Goal: Communication & Community: Answer question/provide support

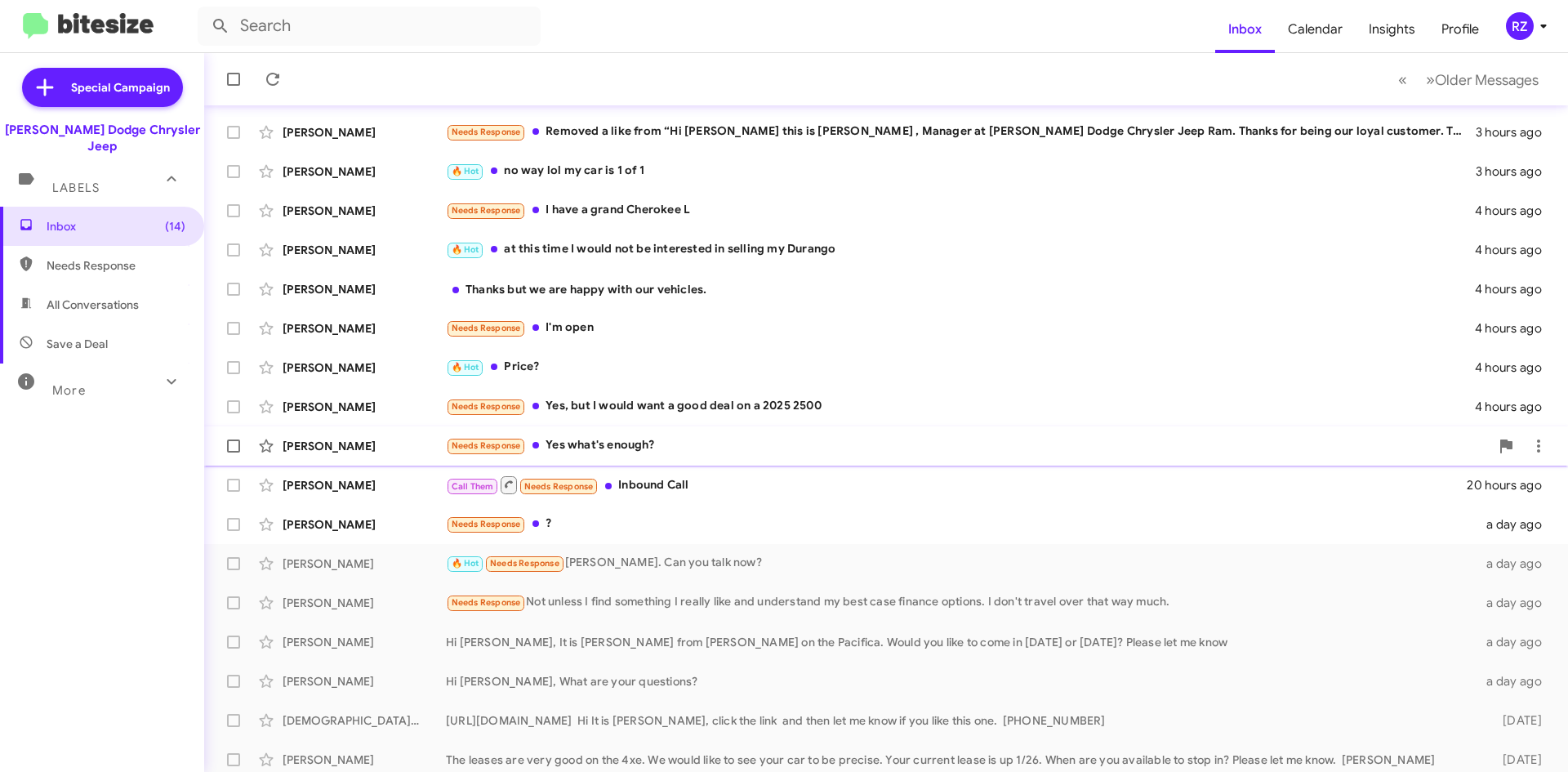
scroll to position [177, 0]
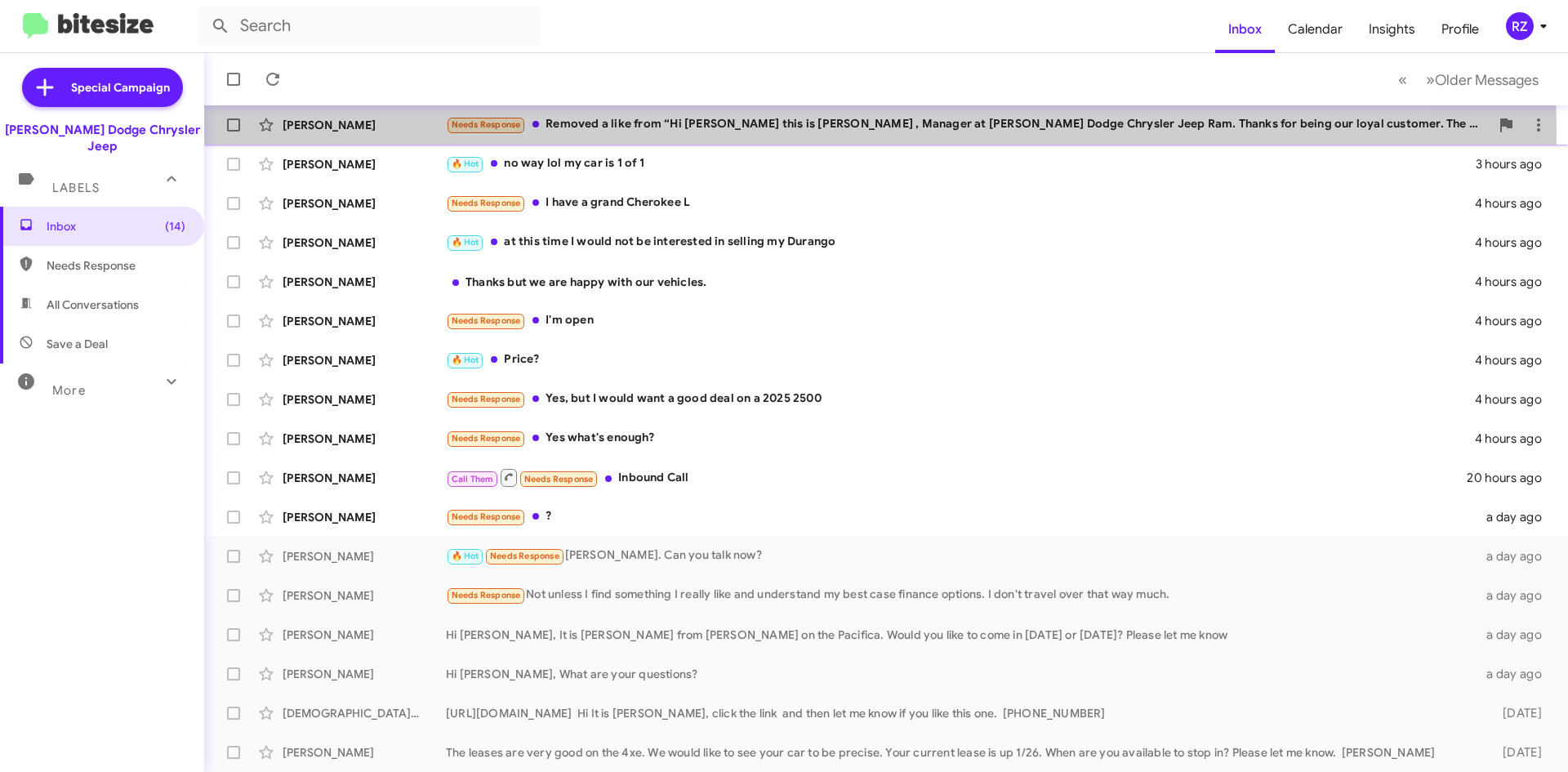
click at [765, 134] on div "Needs Response Removed a like from “Hi [PERSON_NAME] this is [PERSON_NAME] , Ma…" at bounding box center [968, 125] width 1043 height 19
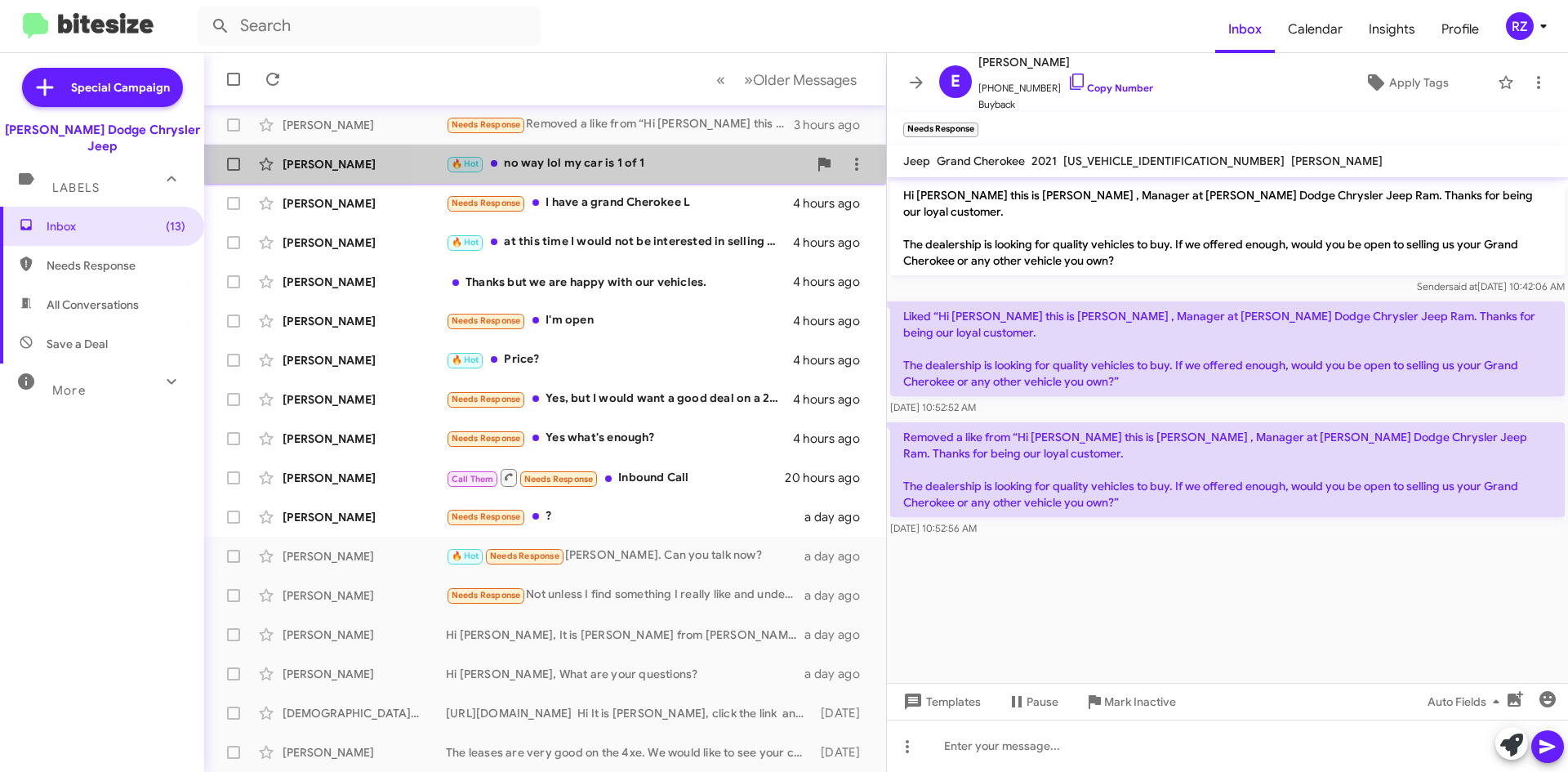
click at [696, 165] on div "🔥 Hot no way lol my car is 1 of 1" at bounding box center [627, 164] width 361 height 19
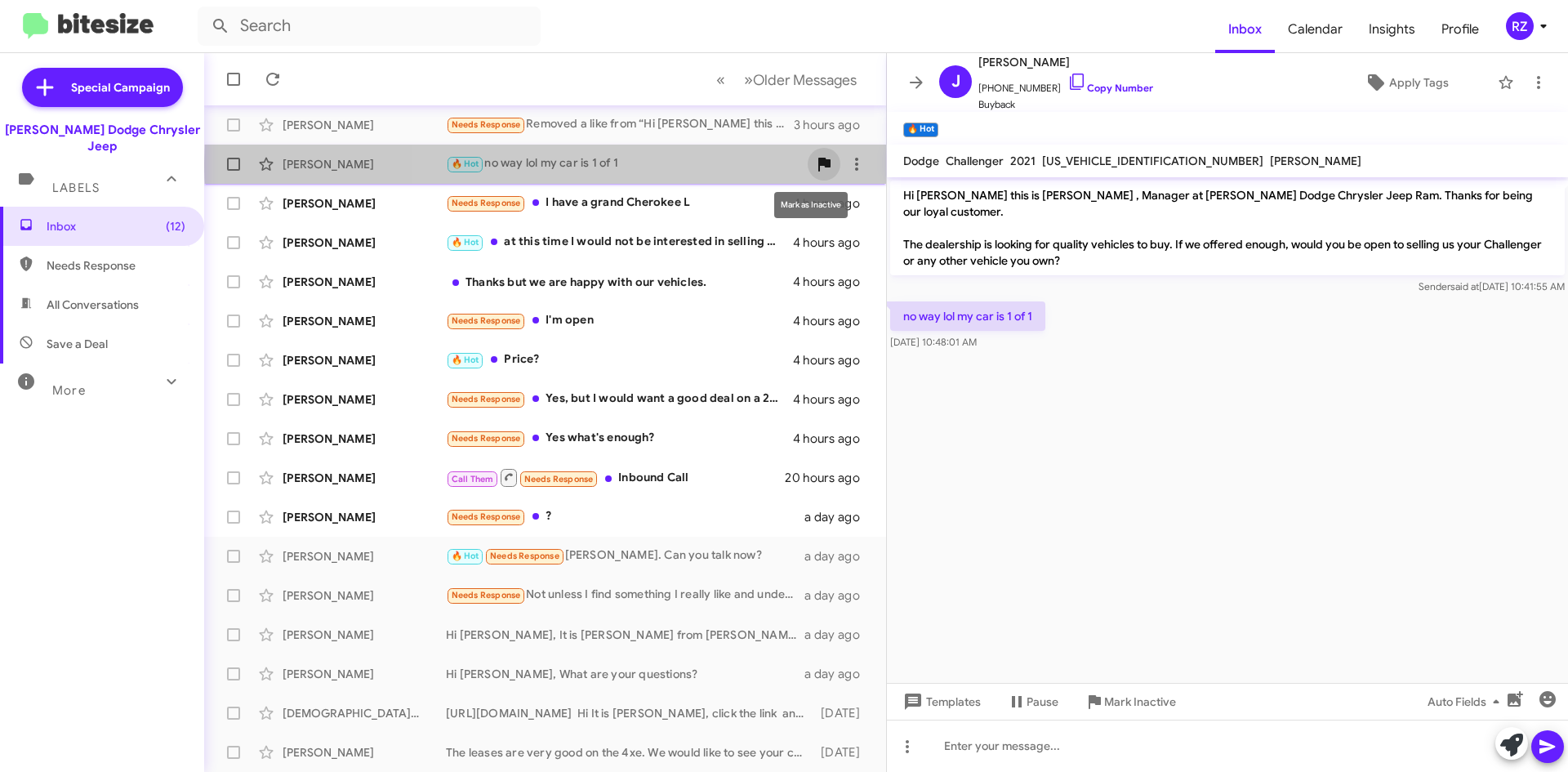
click at [818, 163] on icon at bounding box center [824, 164] width 12 height 14
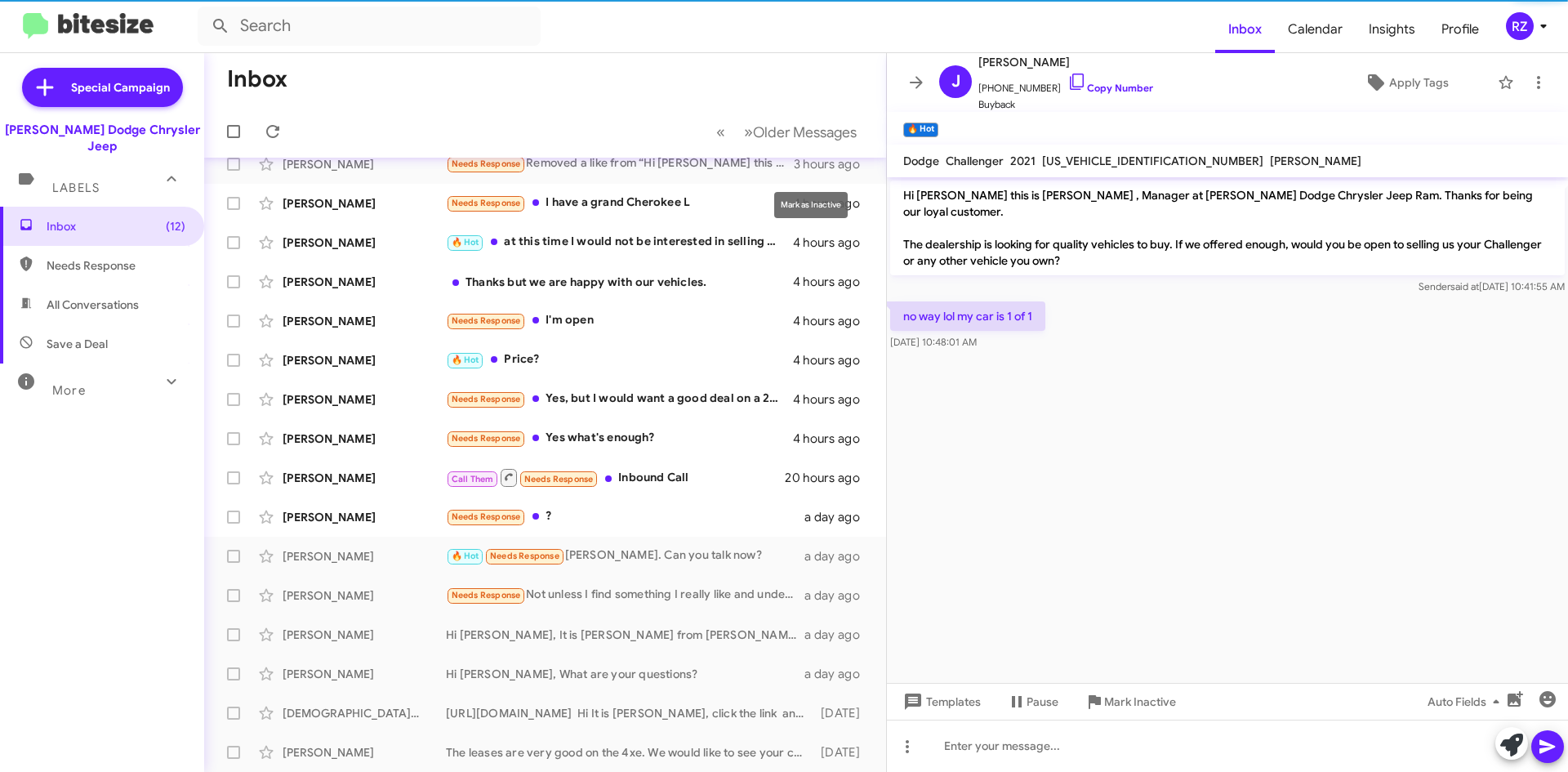
scroll to position [137, 0]
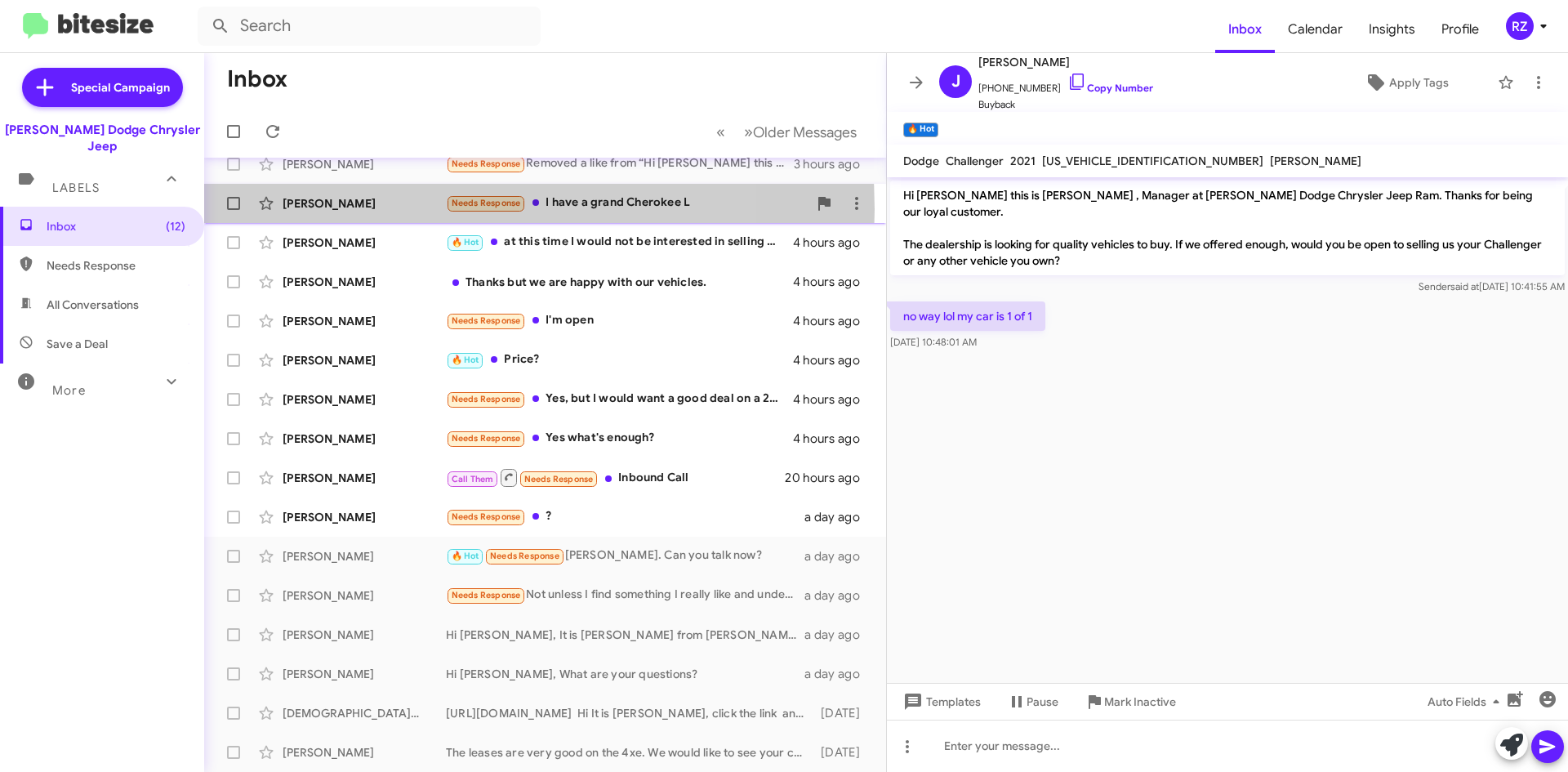
click at [401, 209] on div "[PERSON_NAME]" at bounding box center [363, 203] width 163 height 16
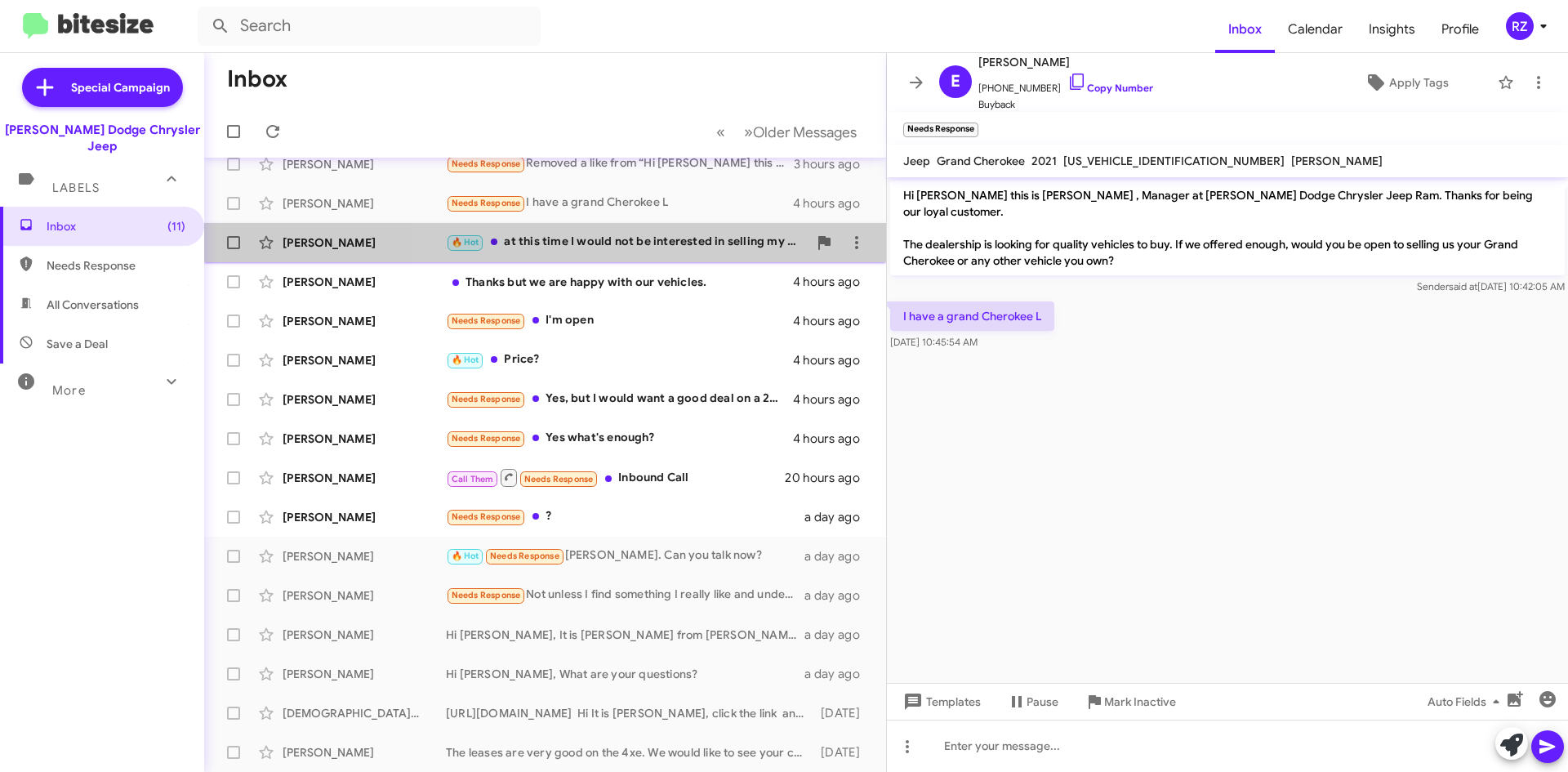
click at [647, 246] on div "🔥 Hot at this time I would not be interested in selling my Durango" at bounding box center [627, 242] width 361 height 19
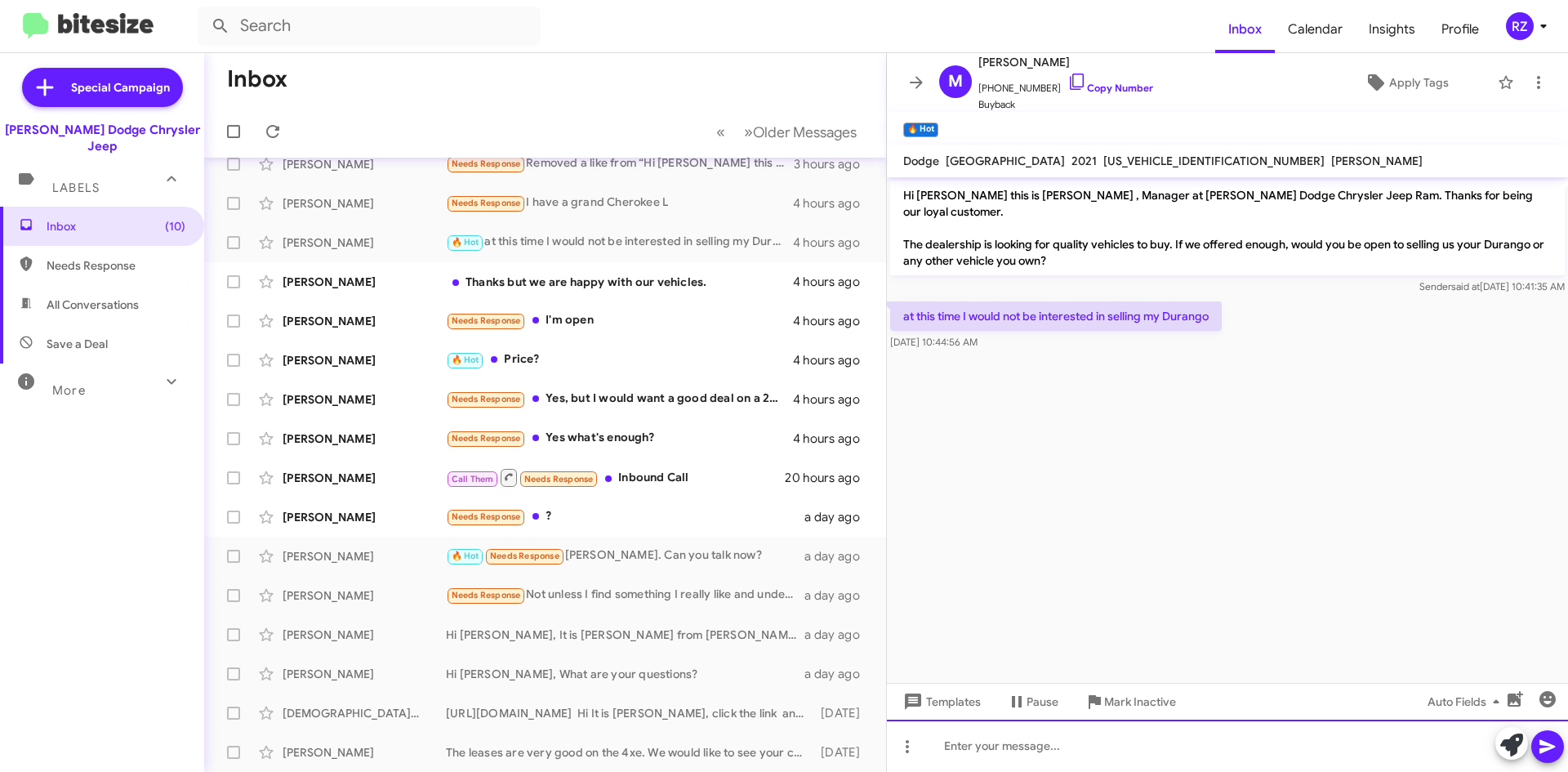
click at [970, 753] on div at bounding box center [1228, 745] width 681 height 52
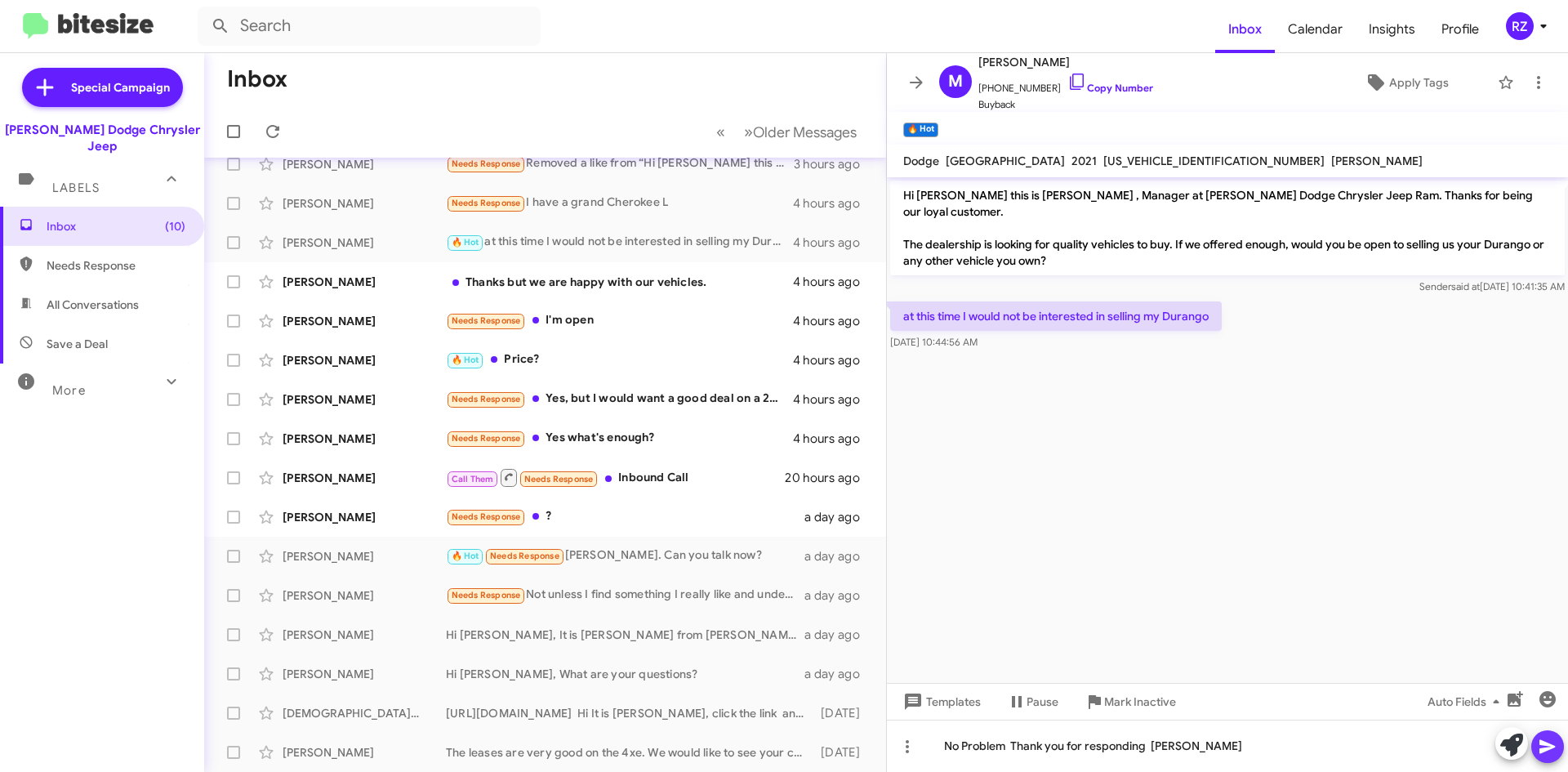
click at [1539, 743] on icon at bounding box center [1547, 746] width 20 height 20
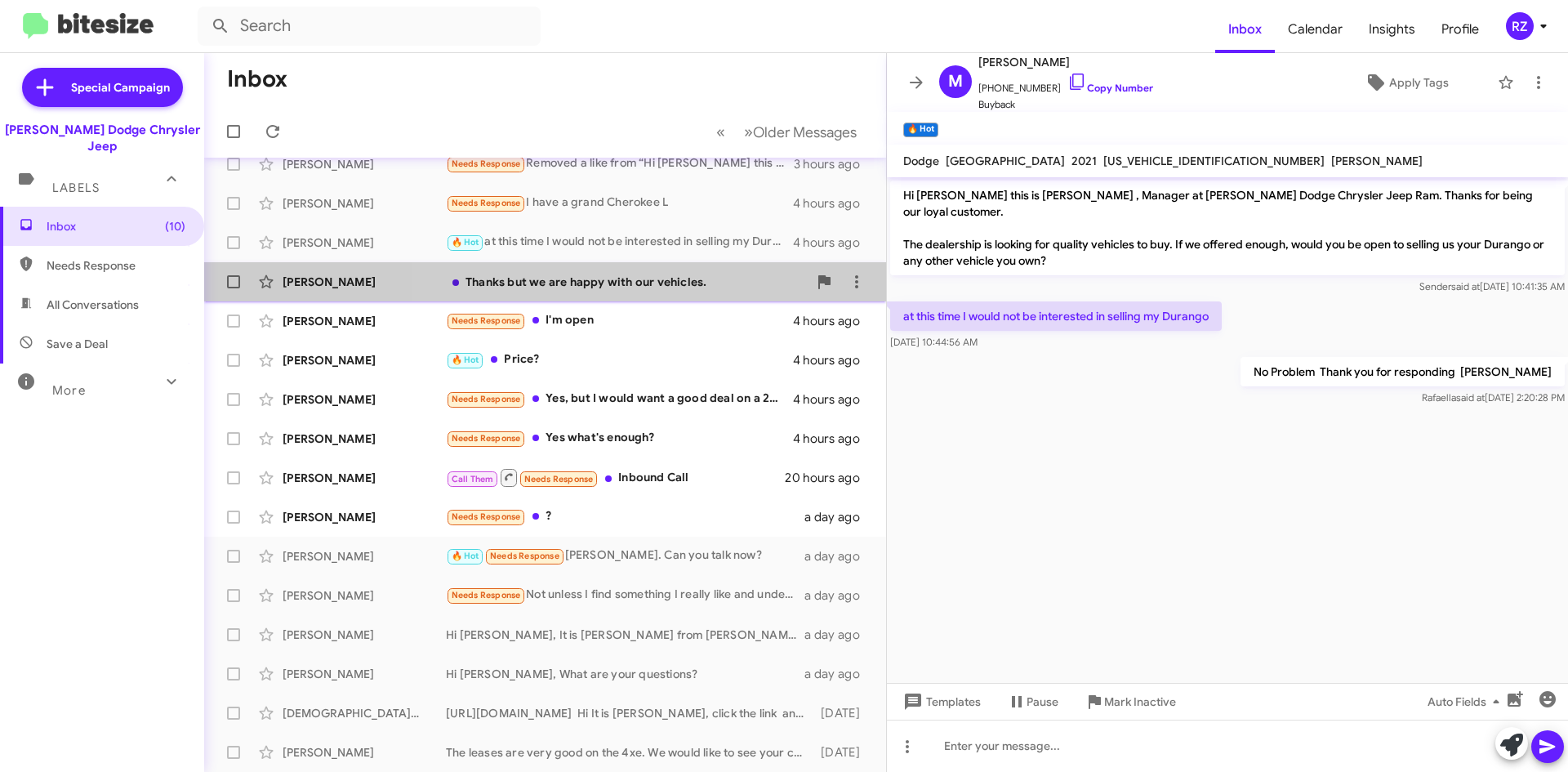
click at [732, 287] on div "Thanks but we are happy with our vehicles." at bounding box center [627, 282] width 361 height 16
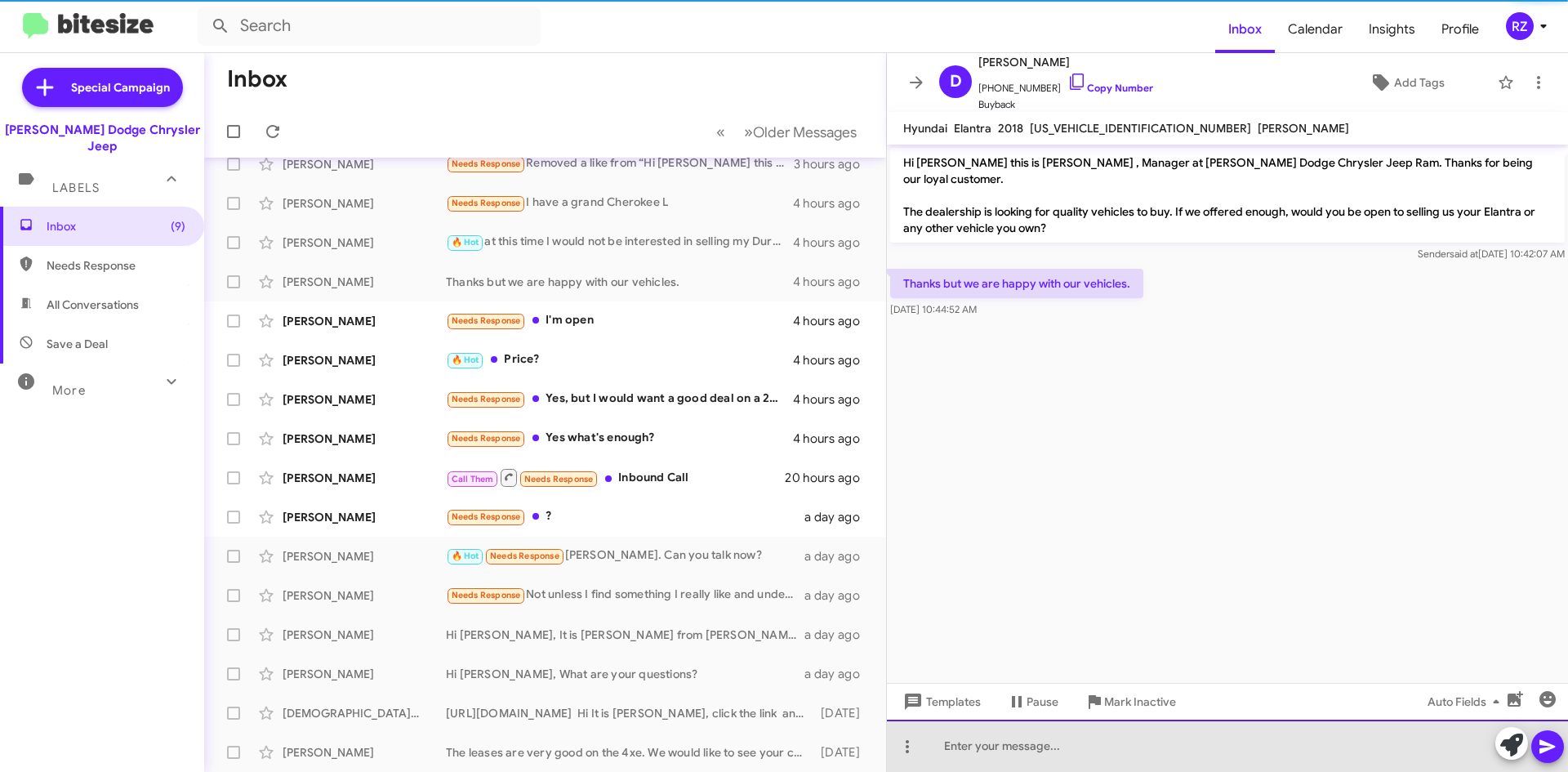
click at [1046, 748] on div at bounding box center [1228, 745] width 681 height 52
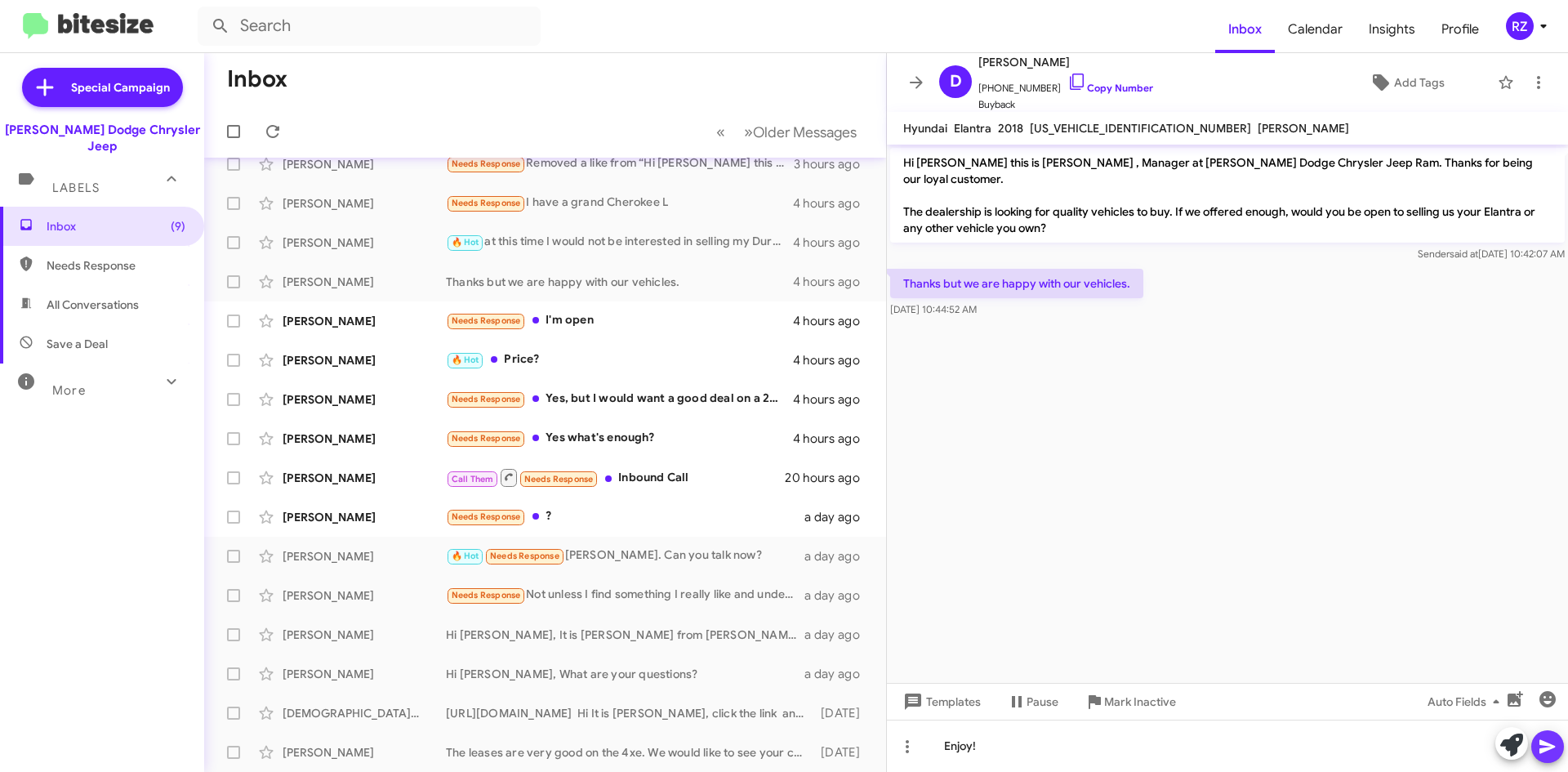
click at [1546, 748] on icon at bounding box center [1547, 747] width 15 height 14
click at [623, 315] on div "Needs Response I'm open" at bounding box center [627, 321] width 361 height 19
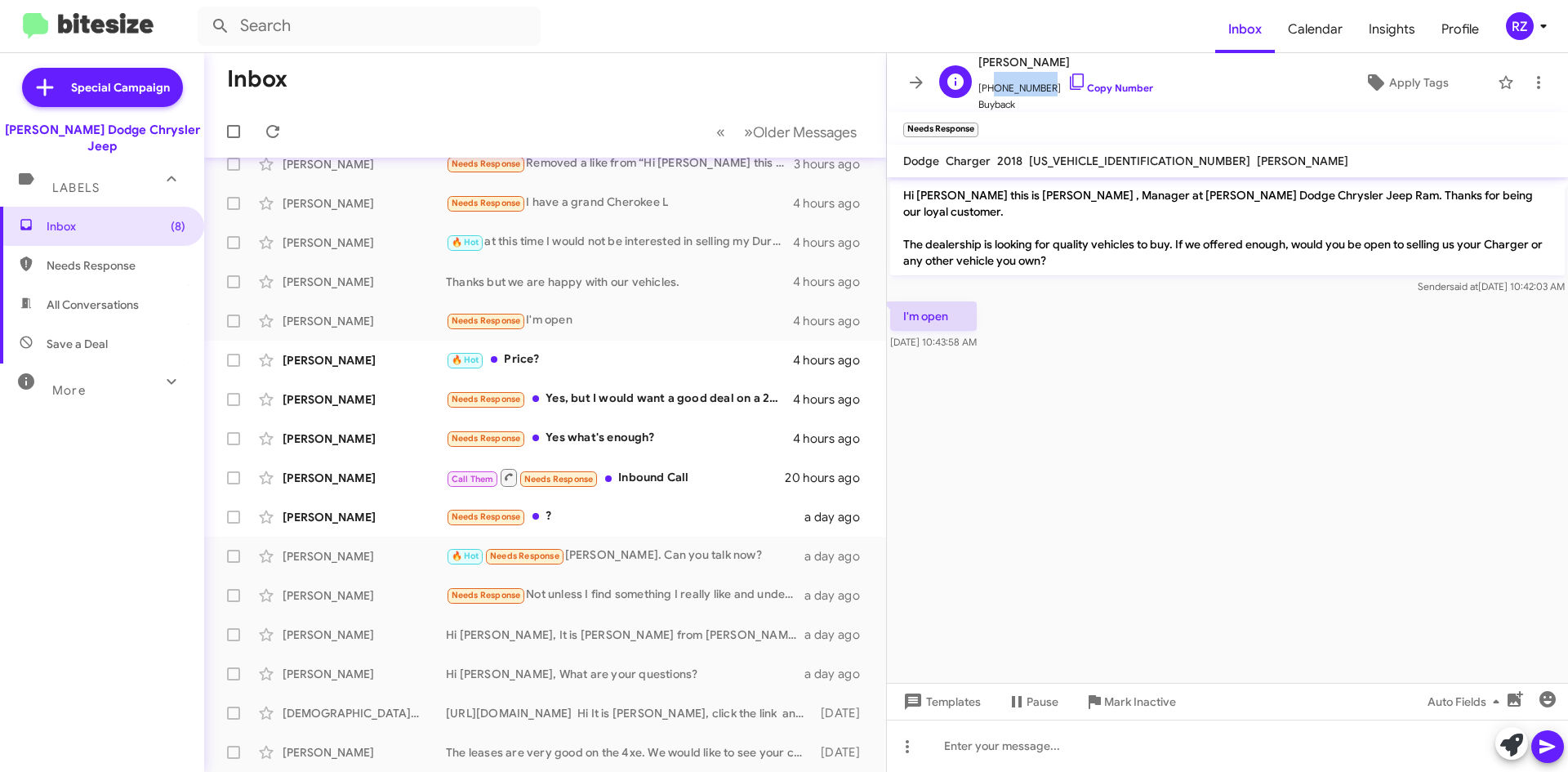
drag, startPoint x: 1041, startPoint y: 88, endPoint x: 989, endPoint y: 89, distance: 52.0
click at [989, 89] on span "[PHONE_NUMBER] Copy Number" at bounding box center [1065, 84] width 175 height 25
copy span "9737270368"
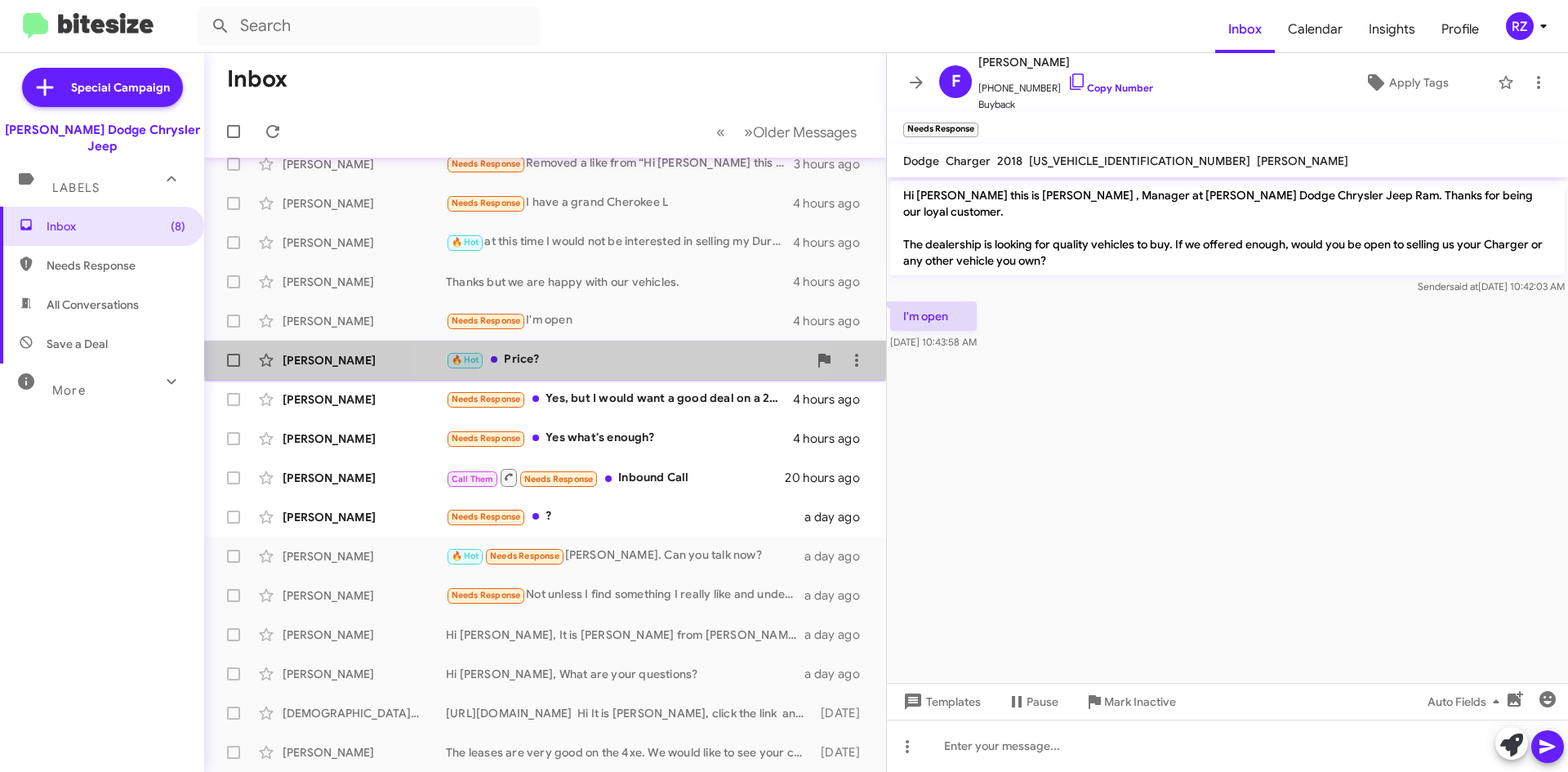
click at [595, 350] on div "🔥 Hot Price?" at bounding box center [627, 360] width 361 height 19
click at [719, 353] on div "🔥 Hot Price?" at bounding box center [627, 360] width 361 height 19
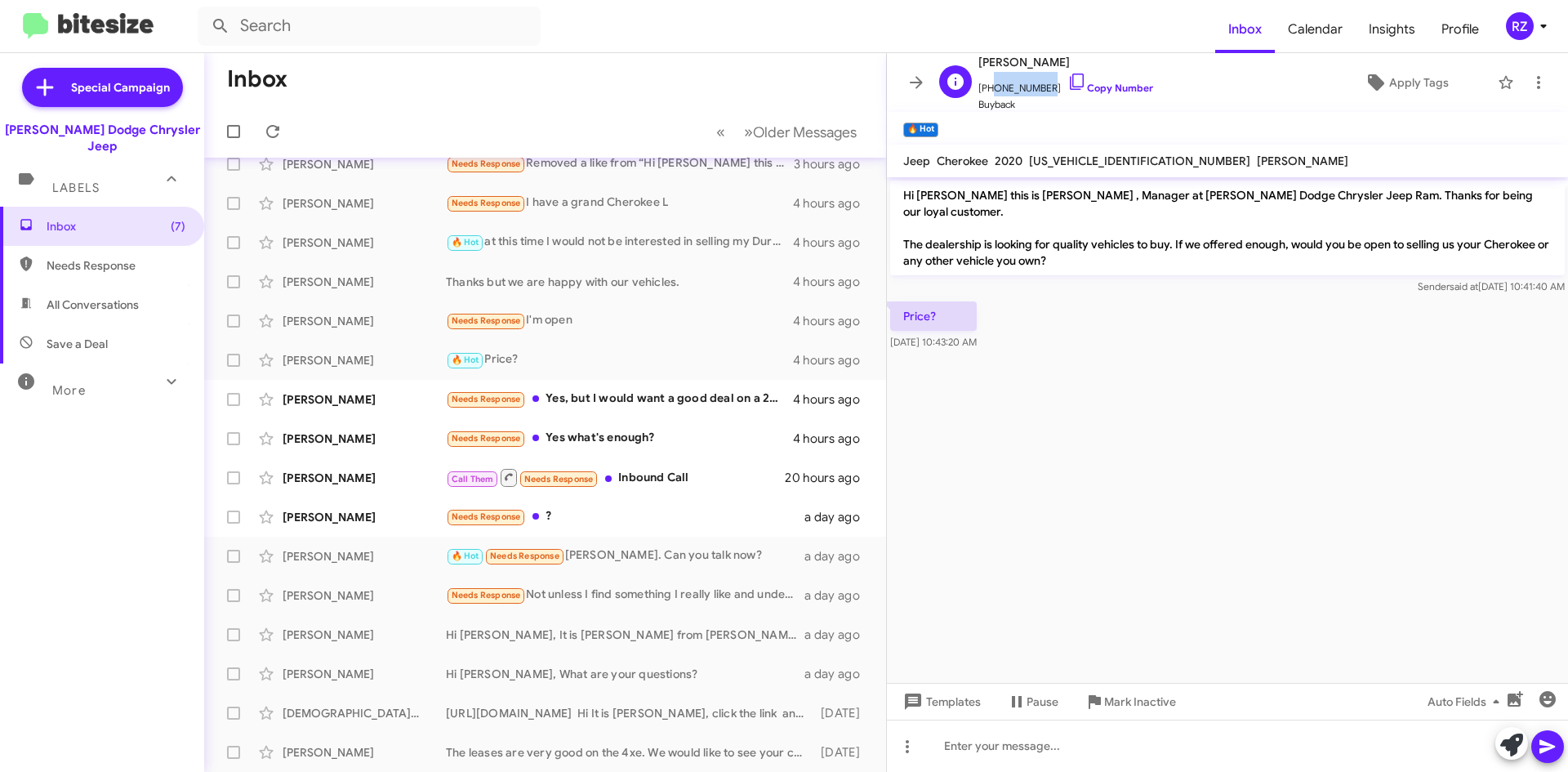
drag, startPoint x: 1041, startPoint y: 87, endPoint x: 987, endPoint y: 94, distance: 54.5
click at [987, 94] on span "[PHONE_NUMBER] Copy Number" at bounding box center [1065, 84] width 175 height 25
copy span "2013708437"
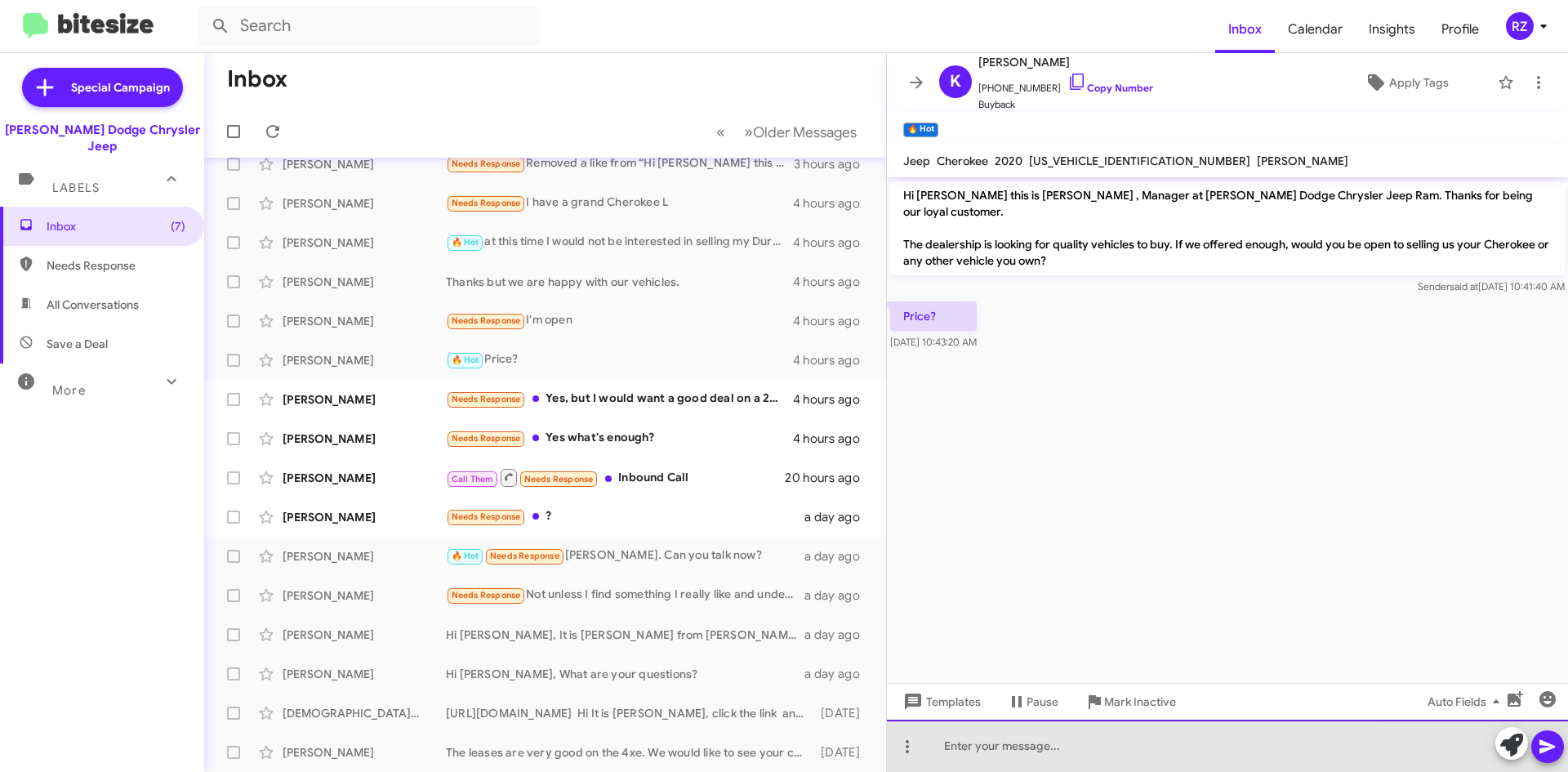
click at [957, 750] on div at bounding box center [1228, 745] width 681 height 52
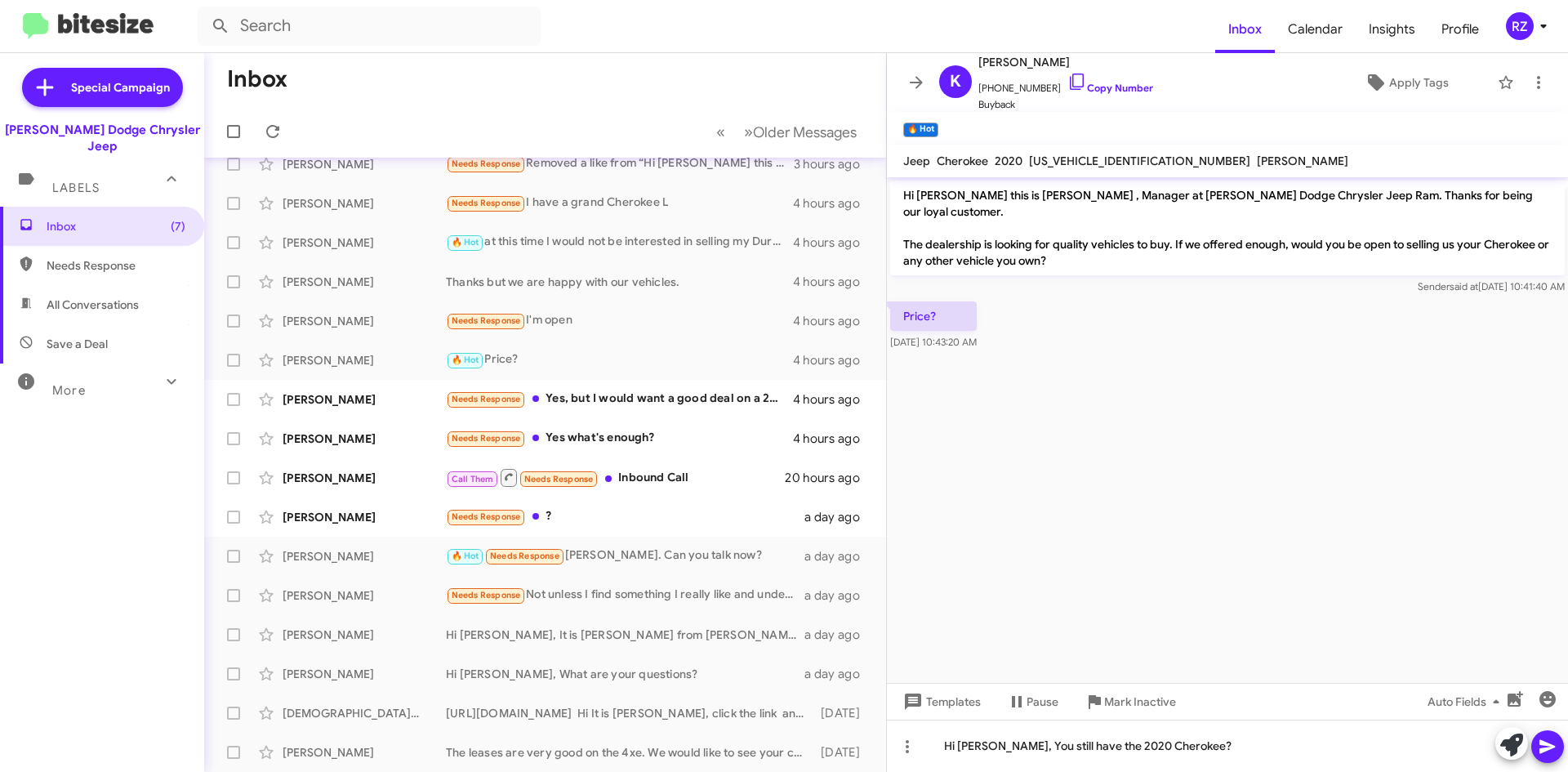
click at [1551, 742] on icon at bounding box center [1547, 746] width 20 height 20
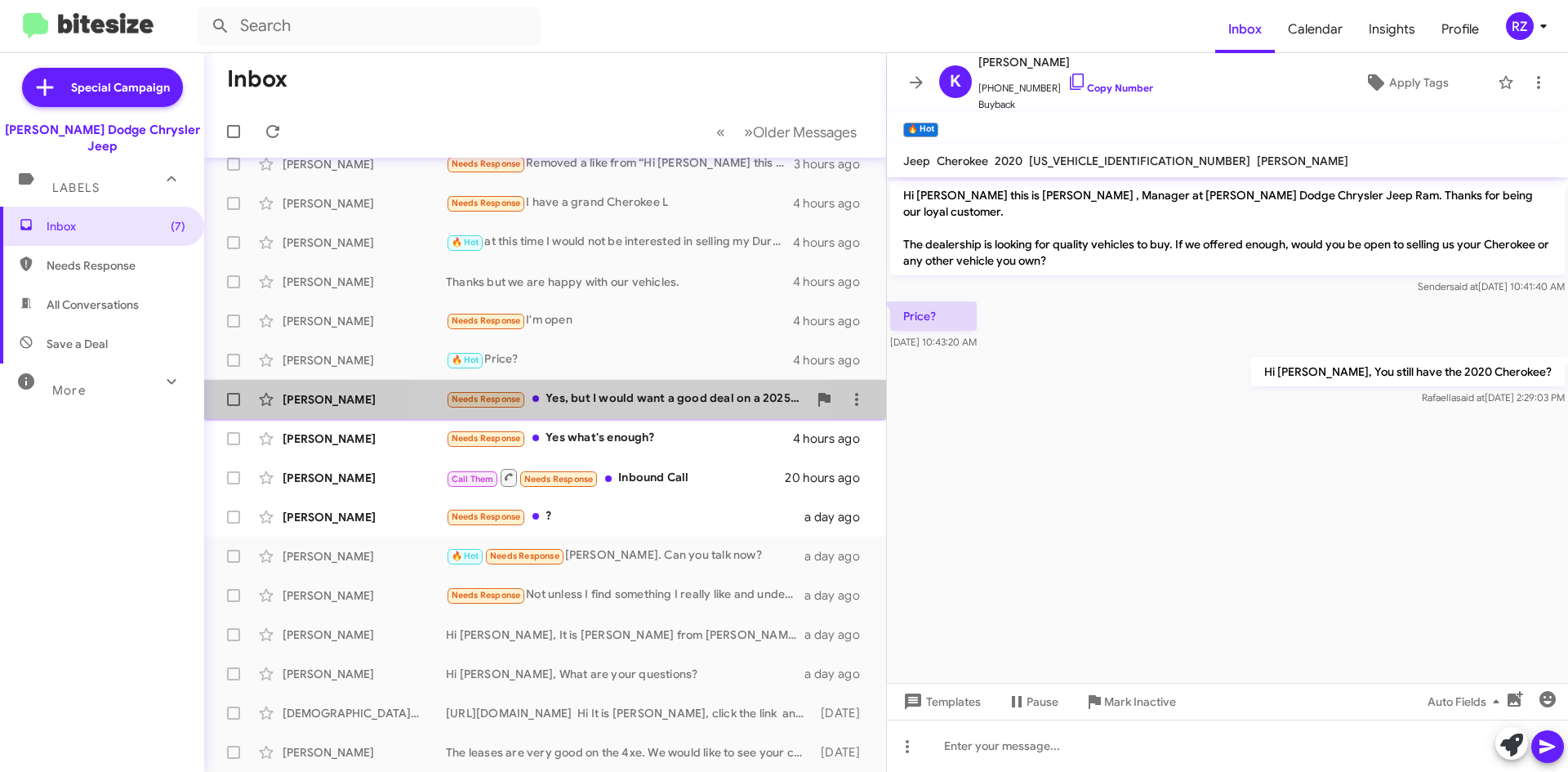
click at [576, 401] on div "Needs Response Yes, but I would want a good deal on a 2025 2500" at bounding box center [627, 399] width 361 height 19
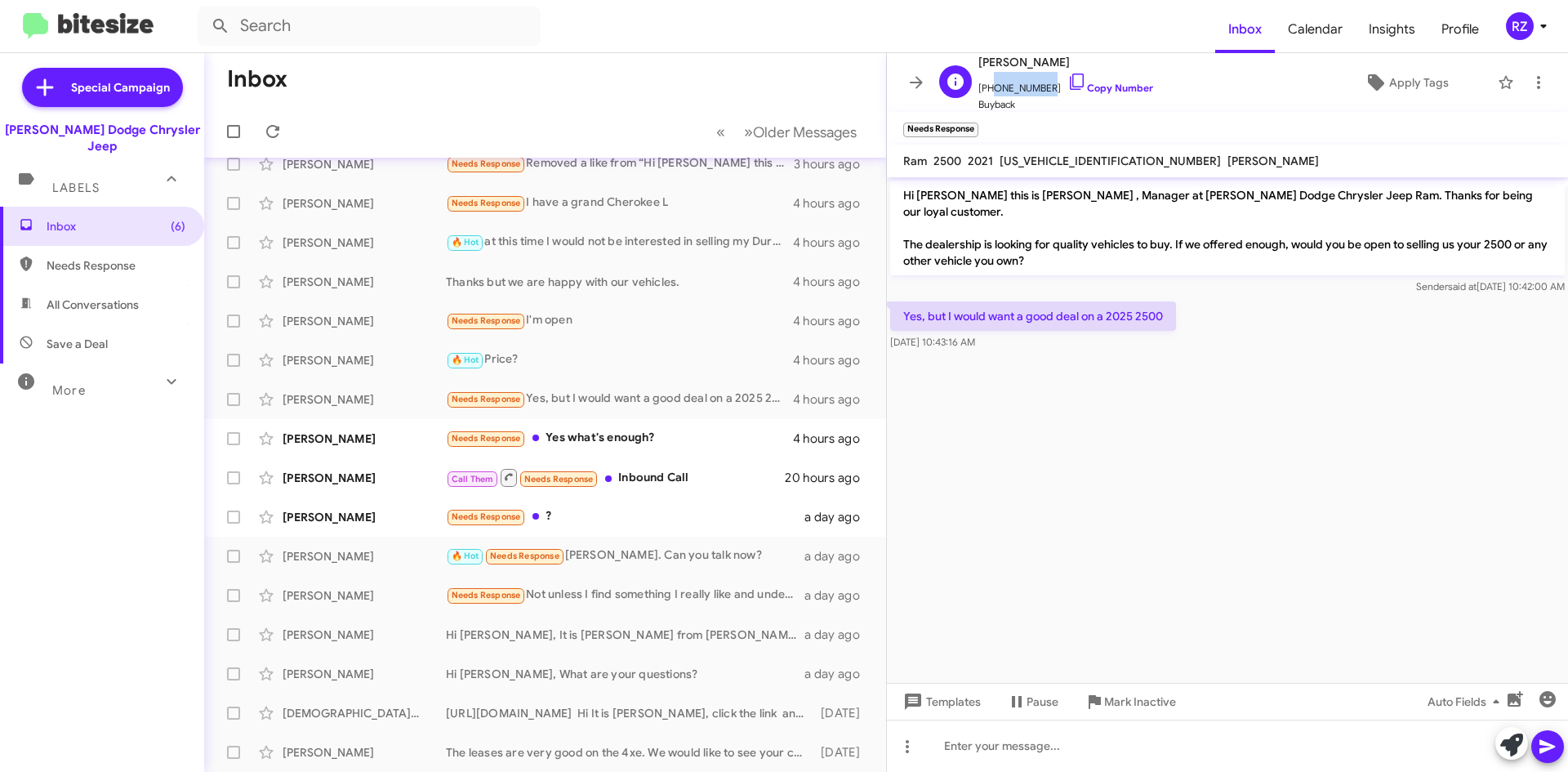
drag, startPoint x: 1042, startPoint y: 86, endPoint x: 989, endPoint y: 90, distance: 53.2
click at [989, 90] on span "[PHONE_NUMBER] Copy Number" at bounding box center [1065, 84] width 175 height 25
copy span "2016022070"
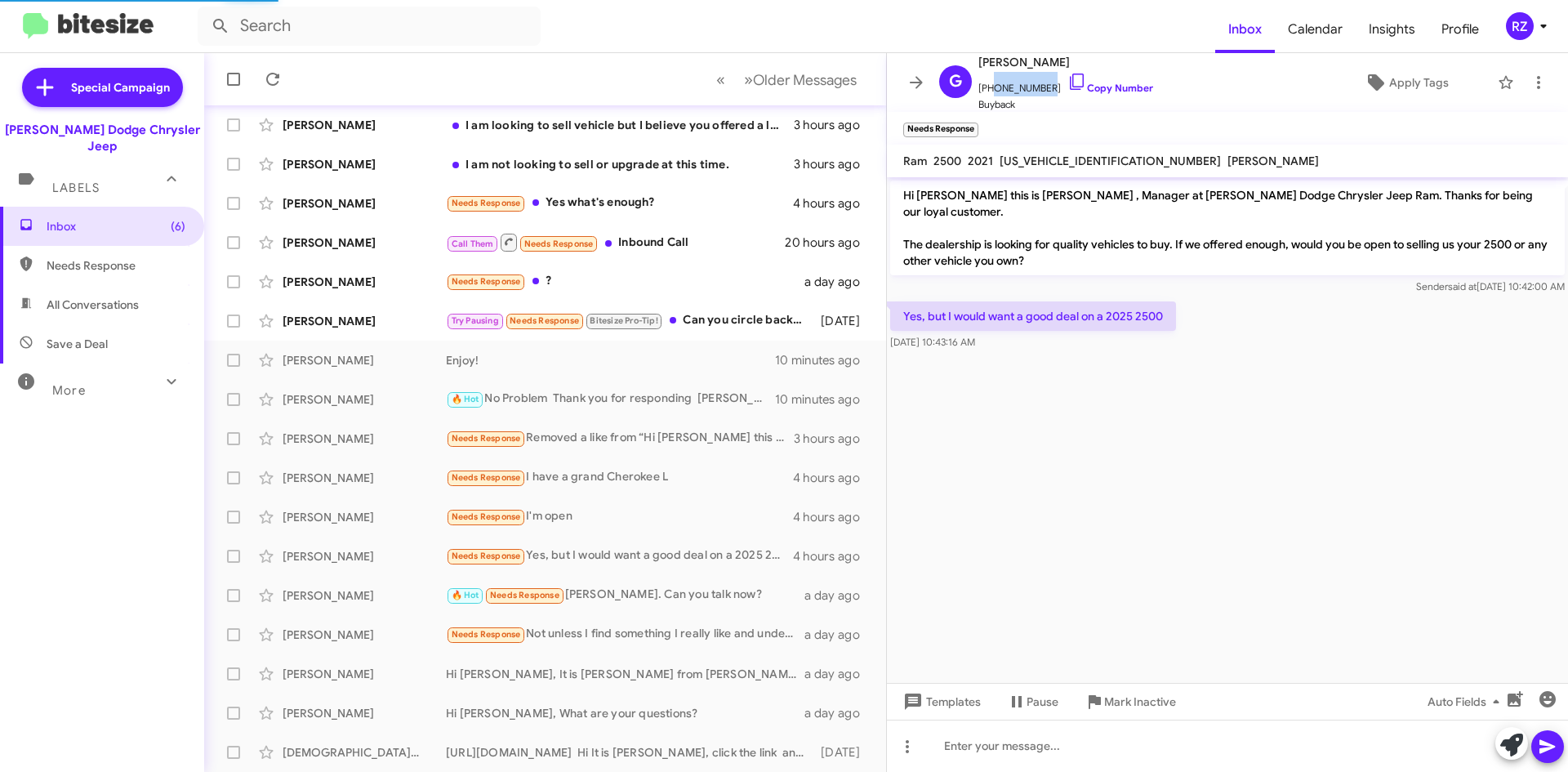
scroll to position [177, 0]
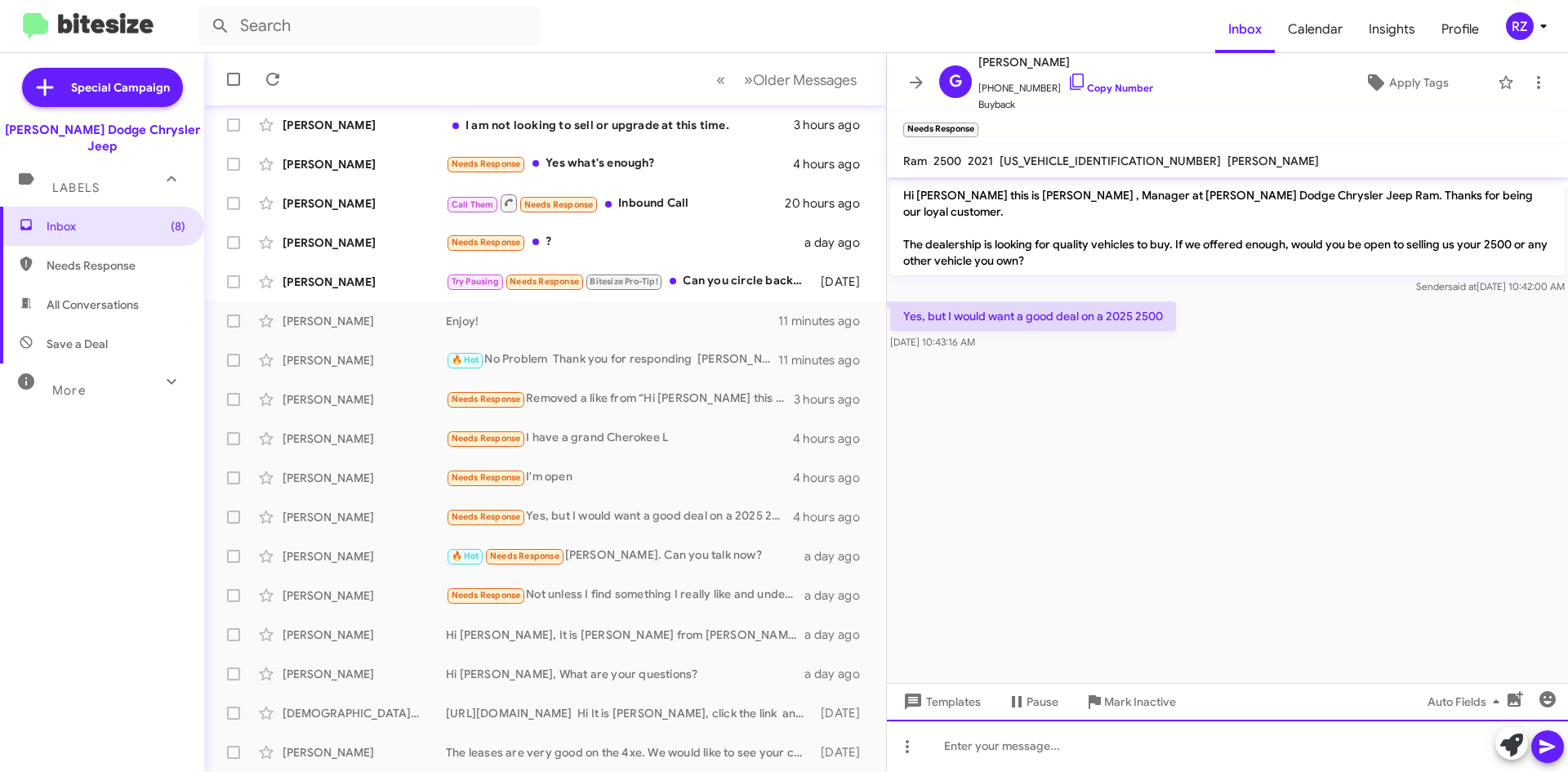
click at [1025, 756] on div at bounding box center [1228, 745] width 681 height 52
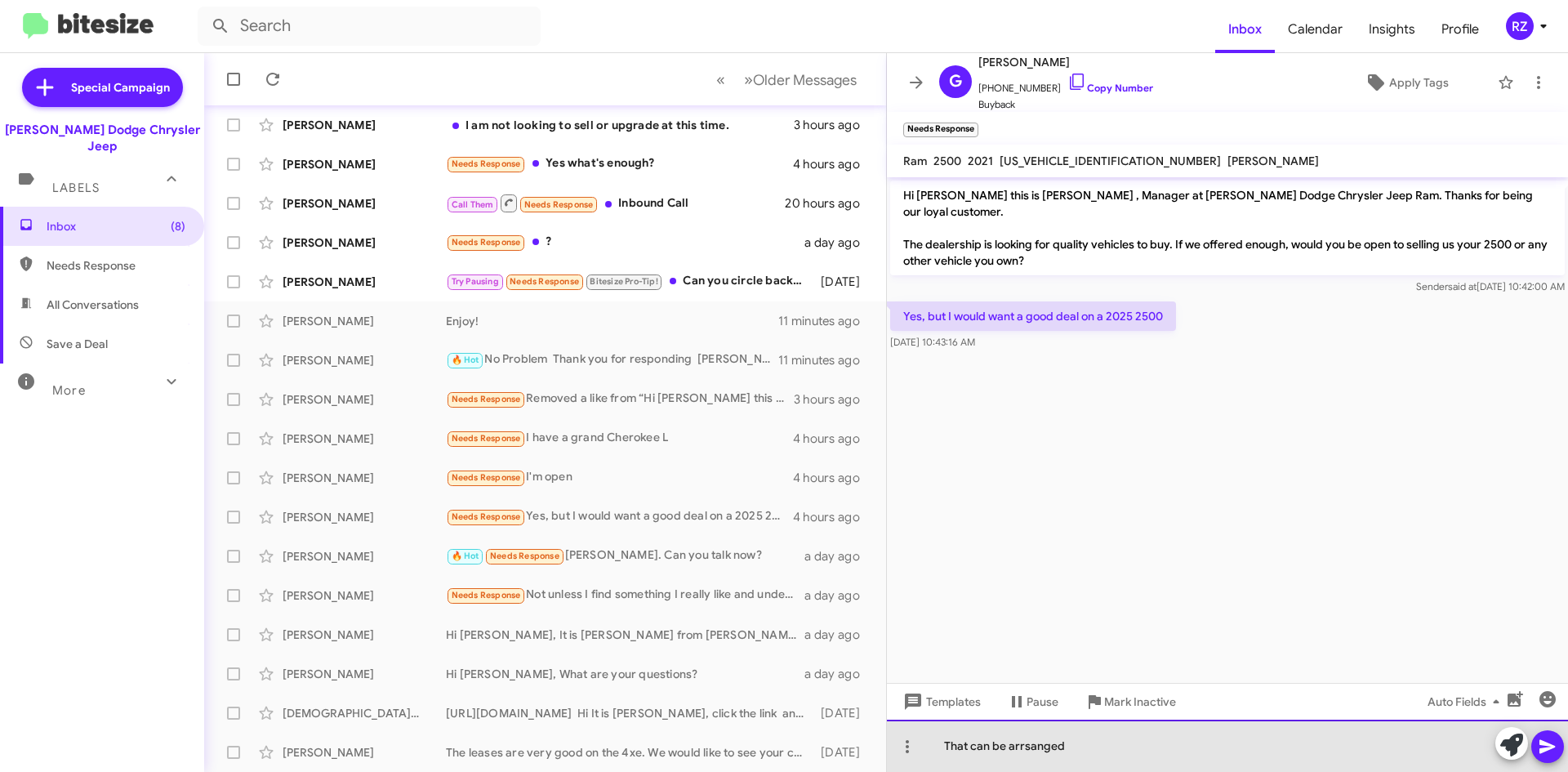
click at [1026, 748] on div "That can be arrsanged" at bounding box center [1228, 745] width 681 height 52
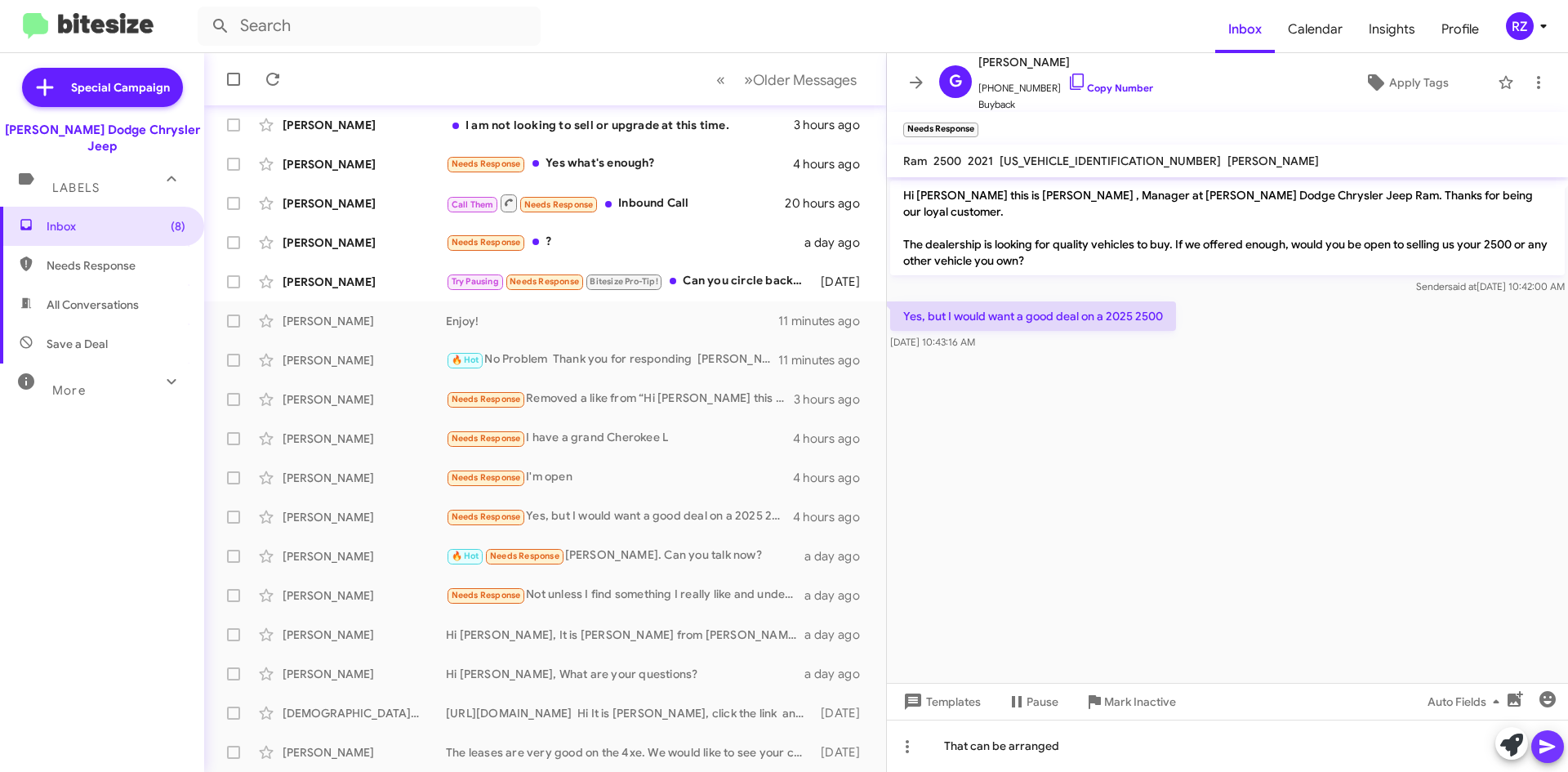
click at [1548, 745] on icon at bounding box center [1547, 747] width 15 height 14
click at [676, 282] on span at bounding box center [672, 281] width 7 height 7
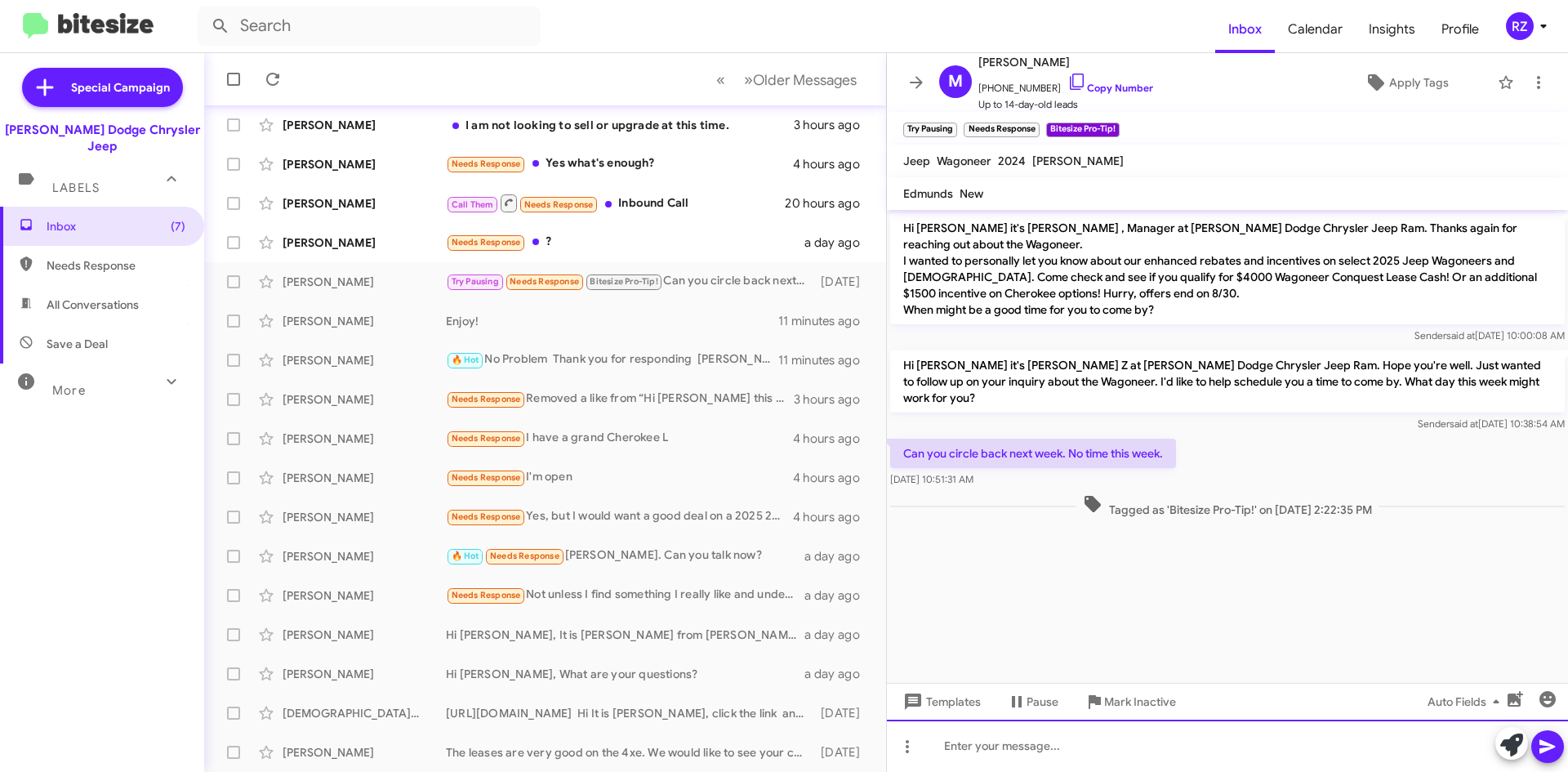
click at [951, 742] on div at bounding box center [1228, 745] width 681 height 52
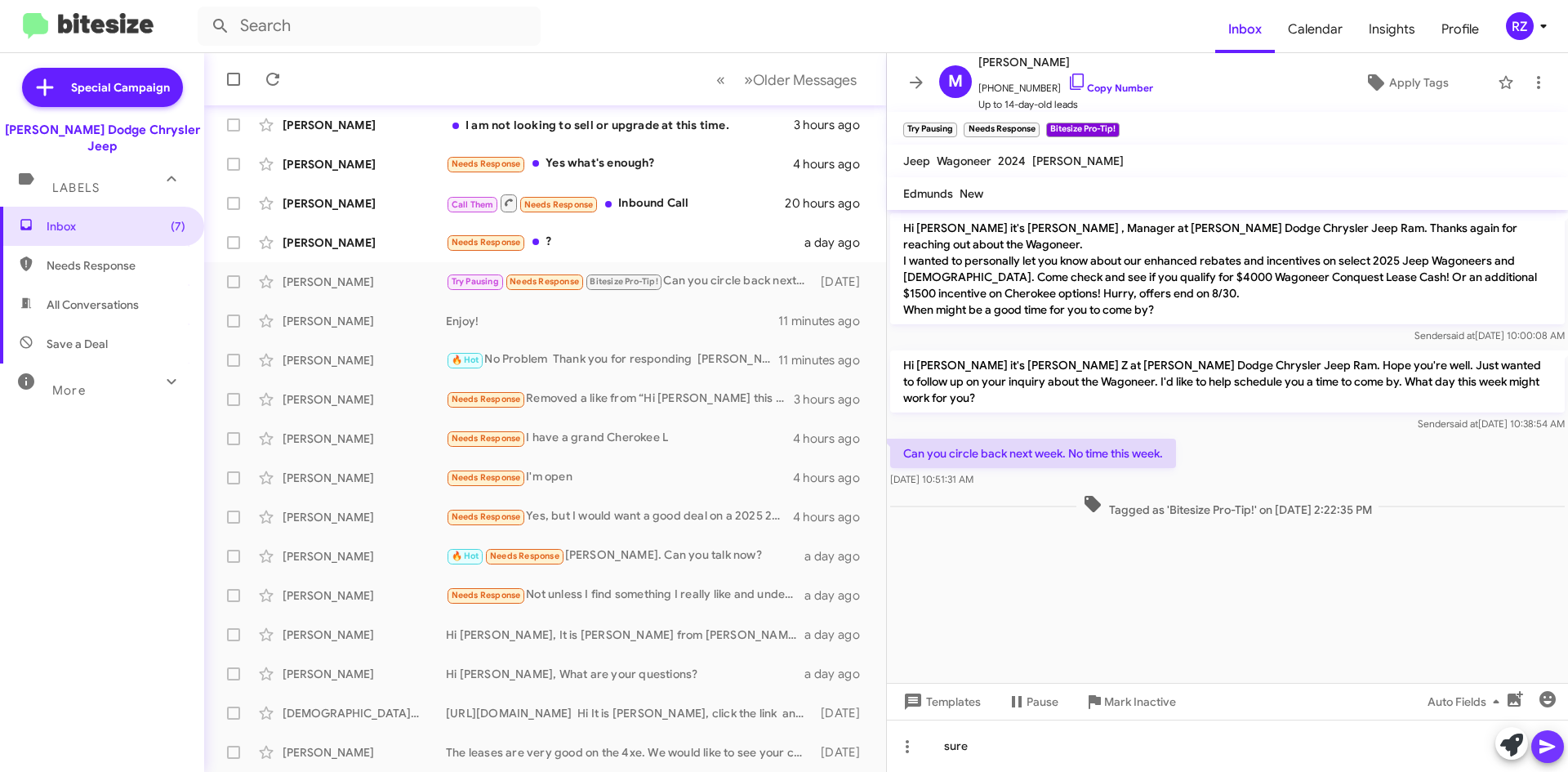
click at [1548, 742] on icon at bounding box center [1547, 746] width 20 height 20
drag, startPoint x: 1040, startPoint y: 83, endPoint x: 989, endPoint y: 86, distance: 51.1
click at [989, 86] on span "[PHONE_NUMBER] Copy Number" at bounding box center [1065, 84] width 175 height 25
copy span "2013908715"
